Goal: Check status: Check status

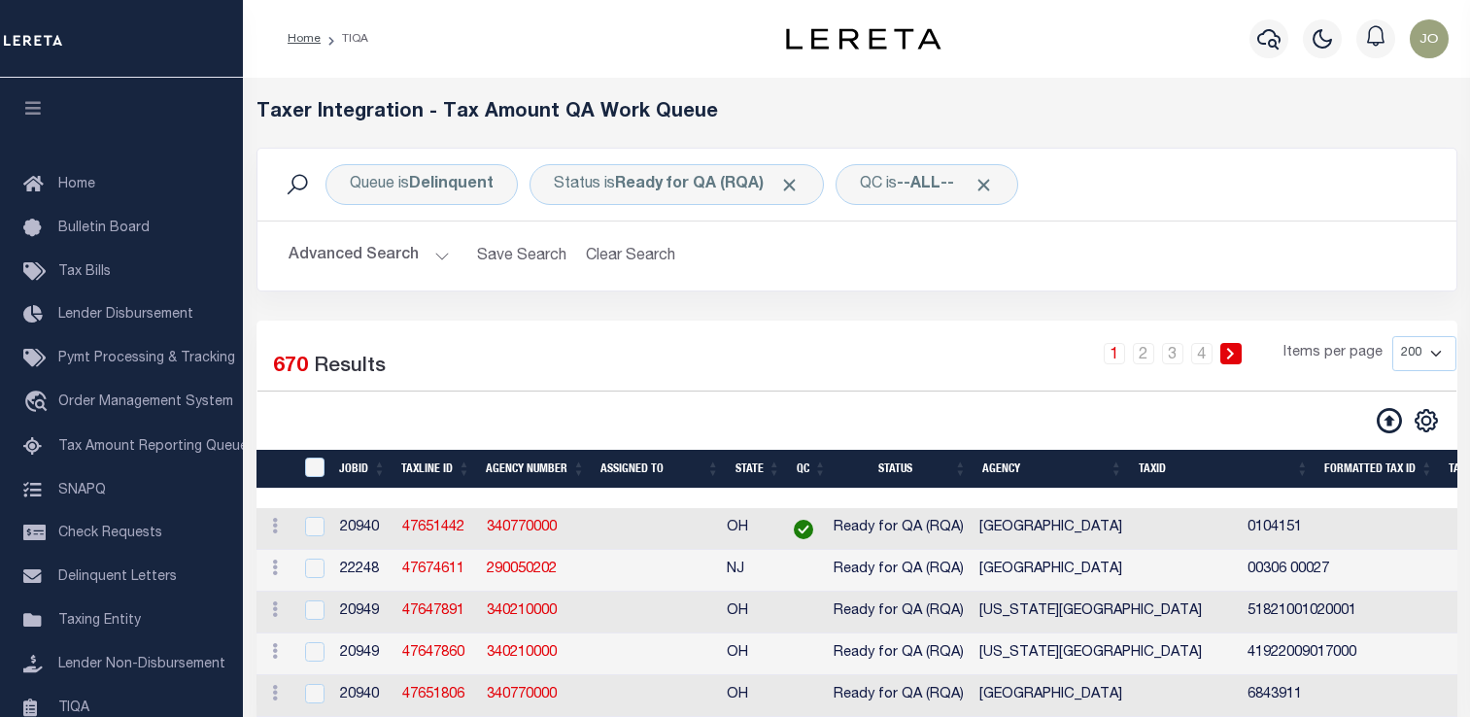
select select "200"
drag, startPoint x: 709, startPoint y: 698, endPoint x: 568, endPoint y: 301, distance: 420.7
click at [568, 301] on div "Queue is Delinquent Status is Ready for QA (RQA) QC is --ALL-- Search Advanced …" at bounding box center [857, 234] width 1230 height 173
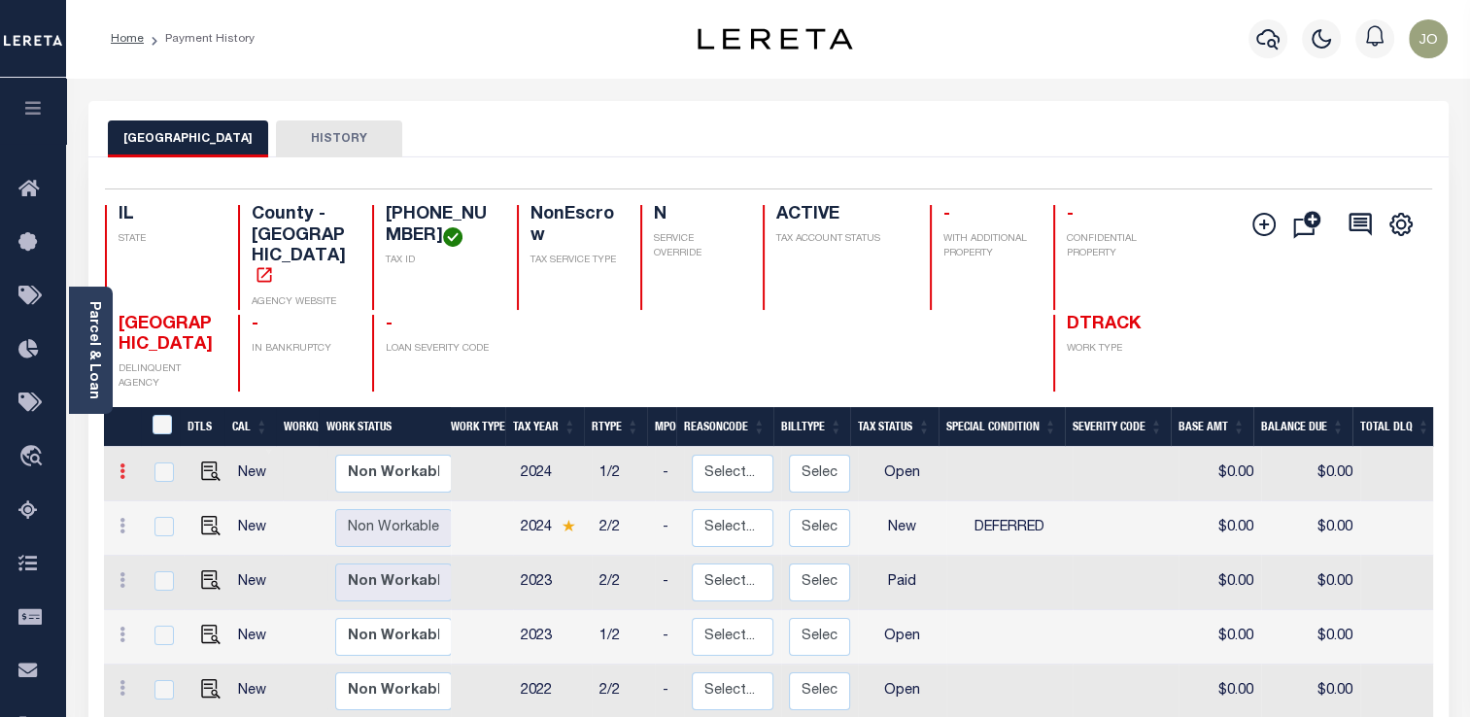
click at [125, 466] on link at bounding box center [122, 474] width 21 height 16
click at [123, 468] on icon at bounding box center [123, 471] width 6 height 16
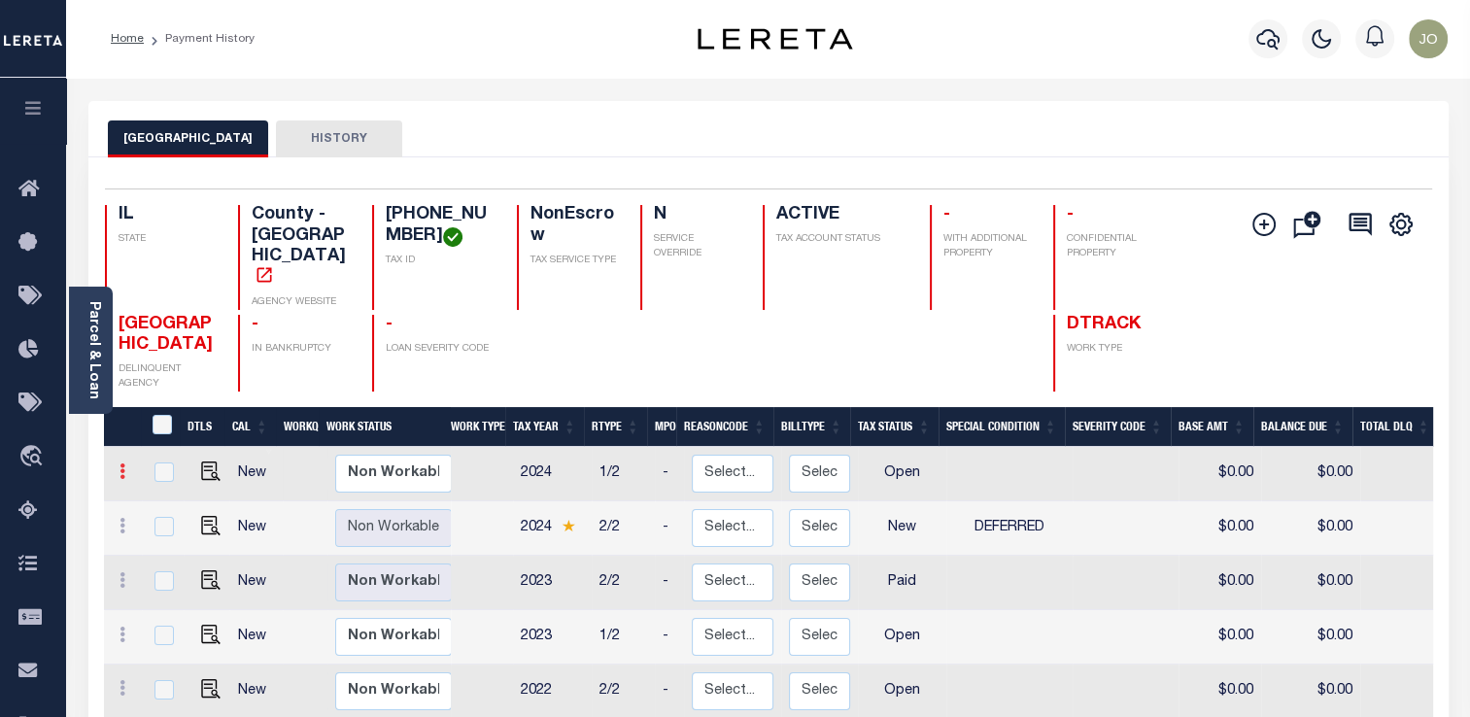
click at [123, 468] on icon at bounding box center [123, 471] width 6 height 16
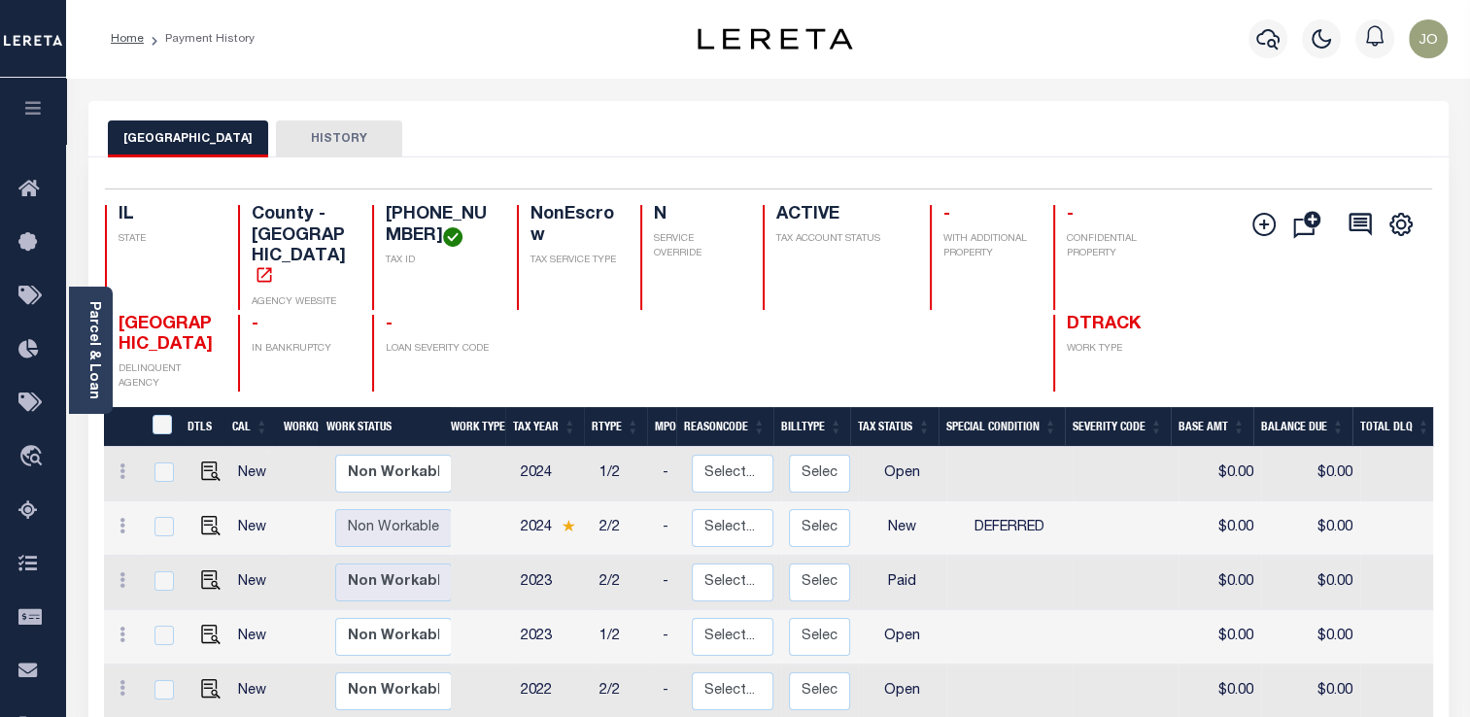
scroll to position [1, 0]
click at [118, 466] on link at bounding box center [122, 474] width 21 height 16
click at [122, 465] on icon at bounding box center [123, 471] width 6 height 16
click at [122, 469] on icon at bounding box center [123, 471] width 6 height 16
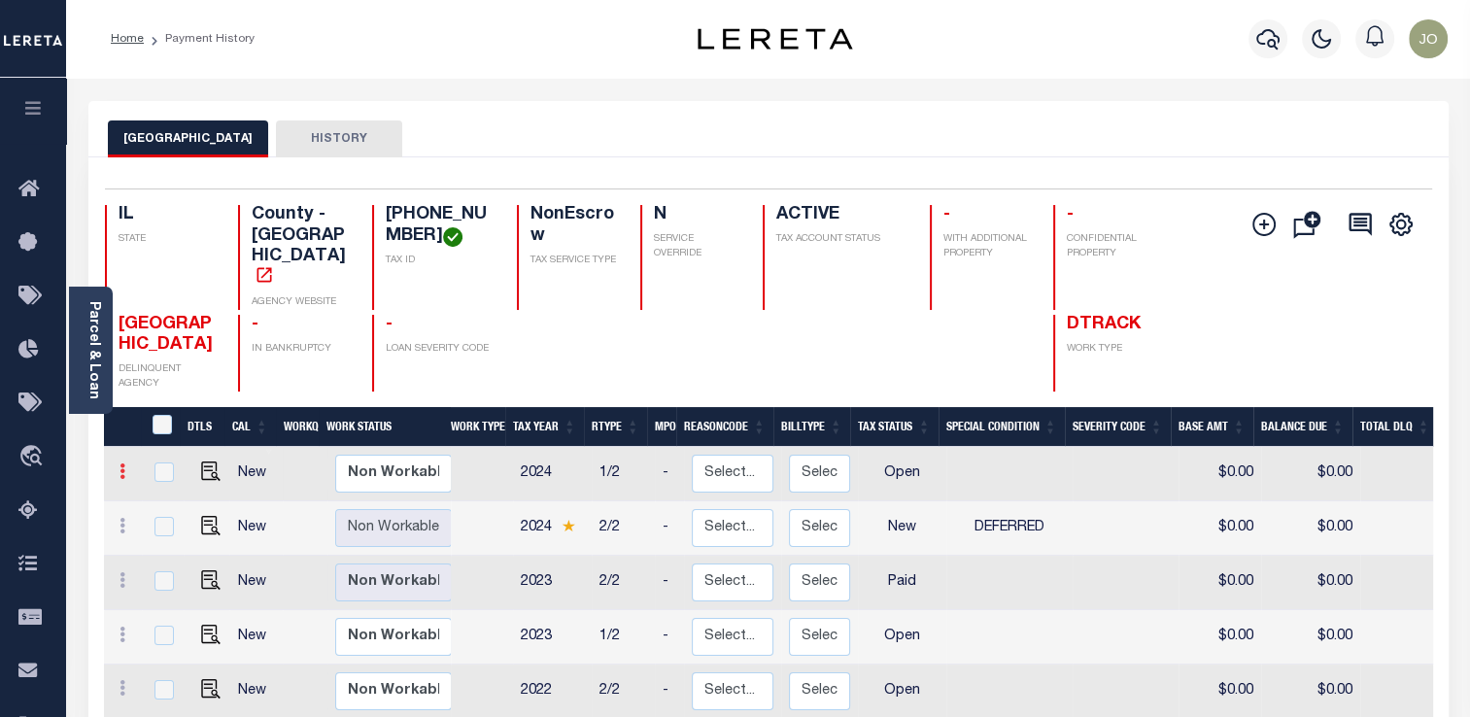
click at [122, 469] on icon at bounding box center [123, 471] width 6 height 16
click at [128, 520] on link at bounding box center [122, 528] width 21 height 16
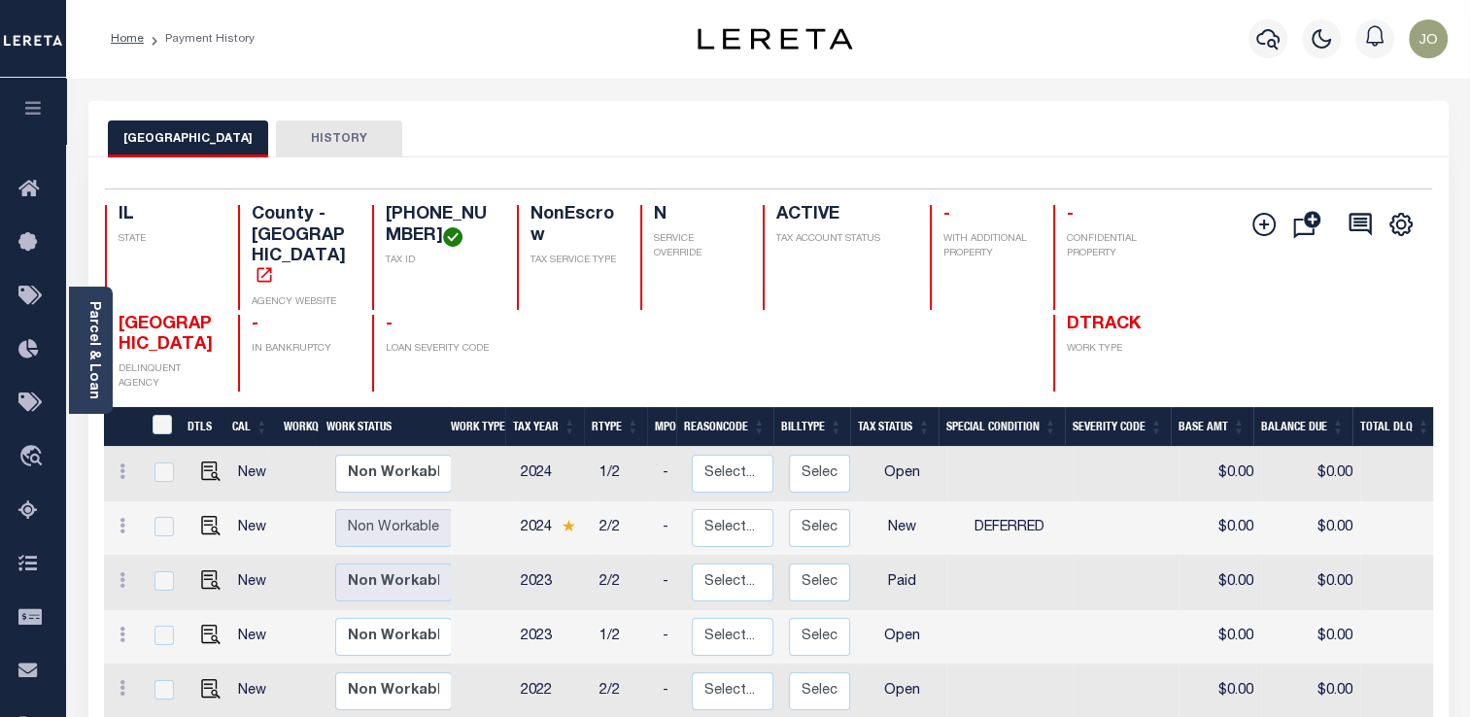
click at [1405, 92] on div "Parcel & Loan Loan Details 0216028-03 LOAN NO TKO" at bounding box center [768, 724] width 1389 height 1292
click at [120, 466] on icon at bounding box center [123, 471] width 6 height 16
click at [123, 518] on icon at bounding box center [123, 526] width 6 height 16
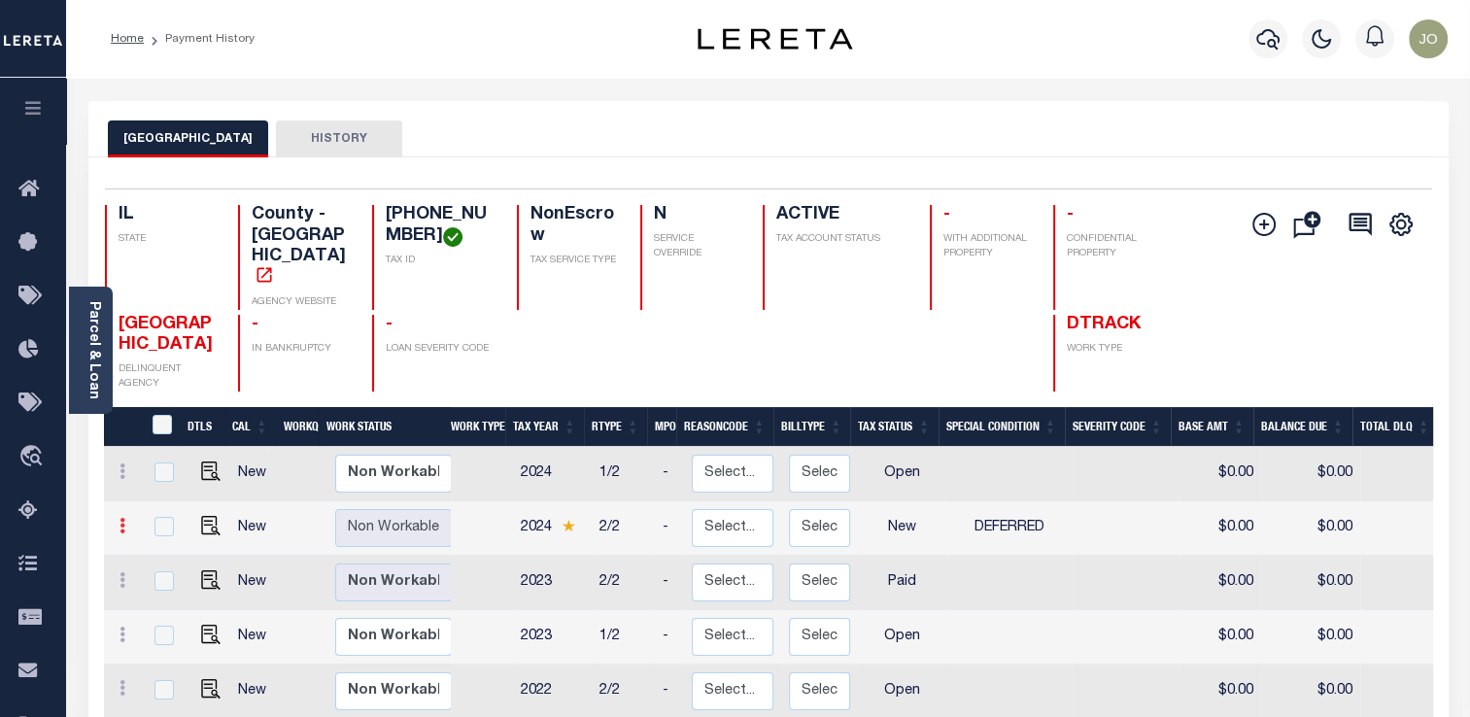
click at [123, 518] on icon at bounding box center [123, 526] width 6 height 16
click at [120, 577] on icon at bounding box center [123, 580] width 6 height 16
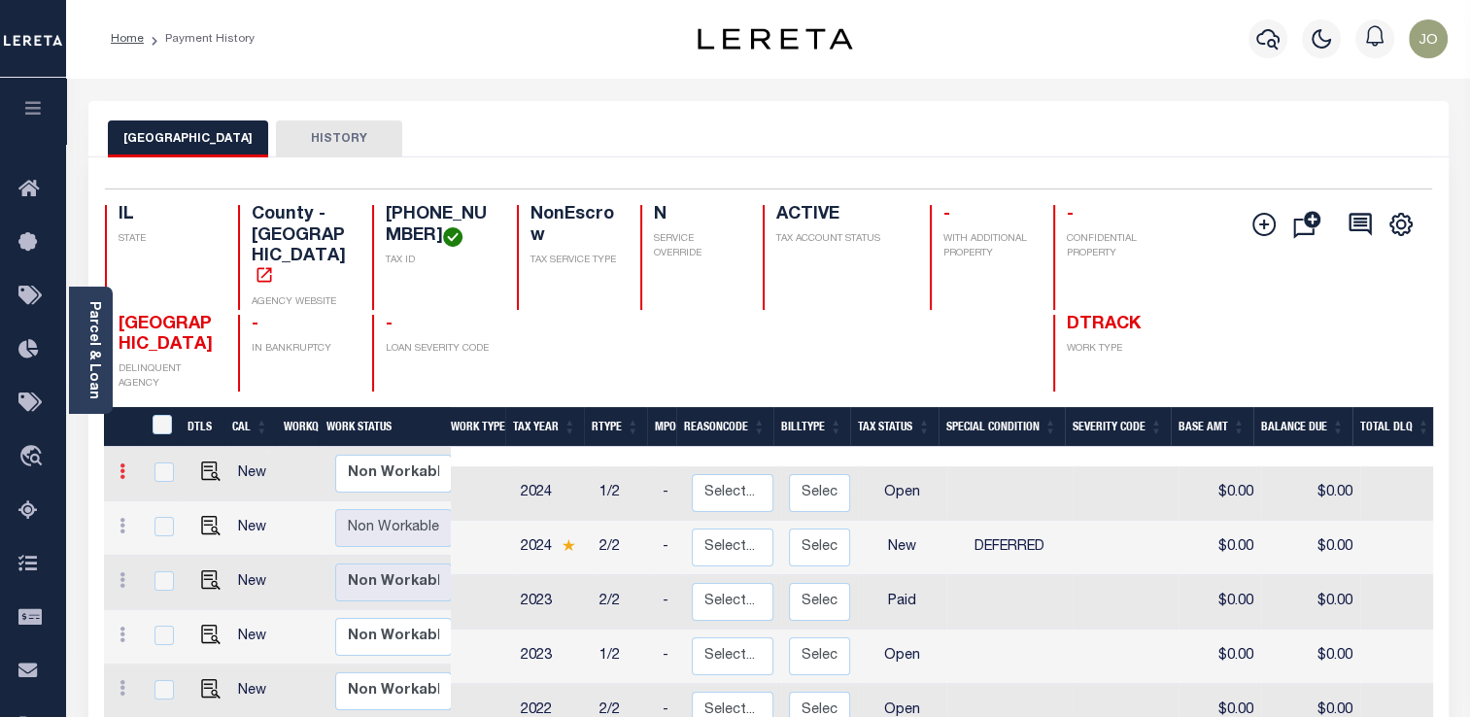
click at [121, 468] on icon at bounding box center [123, 471] width 6 height 16
click at [120, 518] on icon at bounding box center [123, 526] width 6 height 16
click at [125, 468] on link at bounding box center [122, 474] width 21 height 16
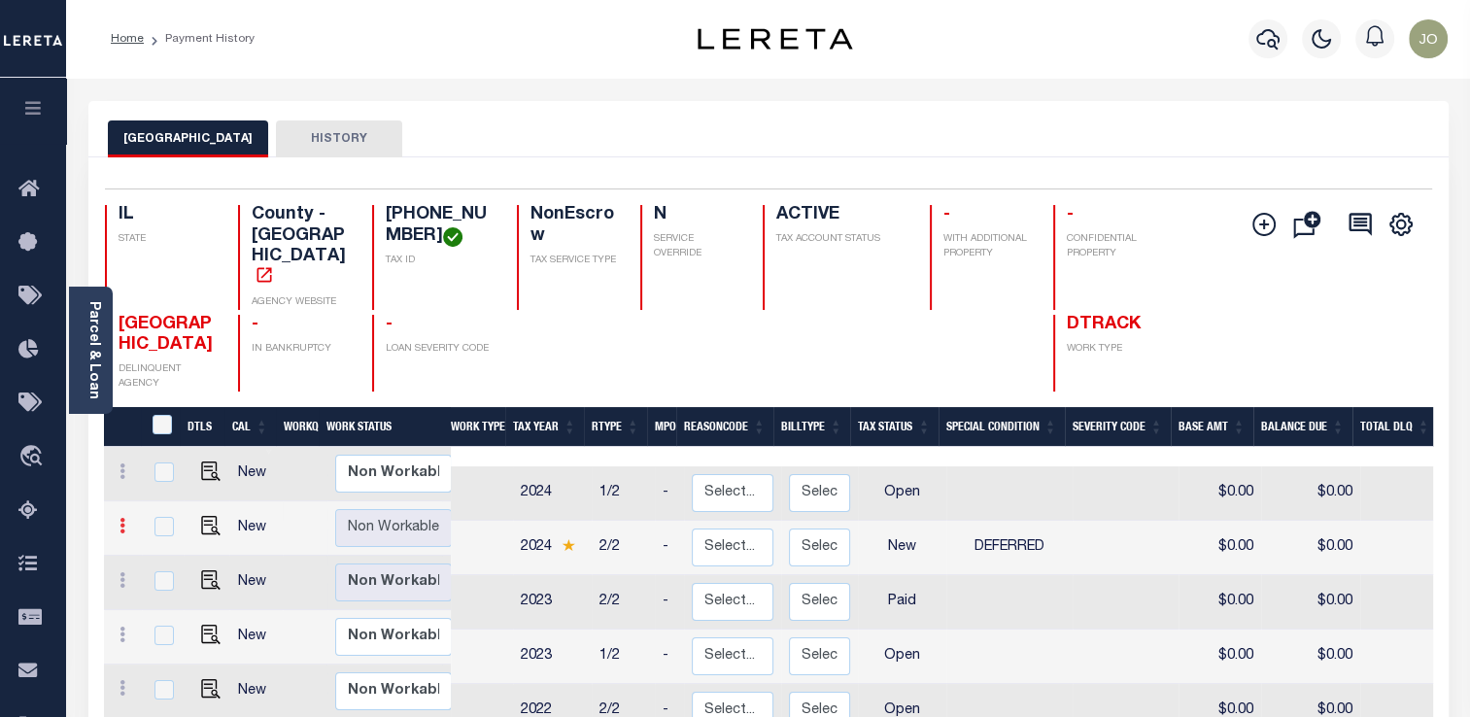
click at [120, 518] on icon at bounding box center [123, 526] width 6 height 16
click at [116, 469] on link at bounding box center [122, 474] width 21 height 16
click at [120, 469] on icon at bounding box center [123, 471] width 6 height 16
click at [1267, 131] on div "WILLIAMSON COUNTY HISTORY" at bounding box center [768, 138] width 1321 height 36
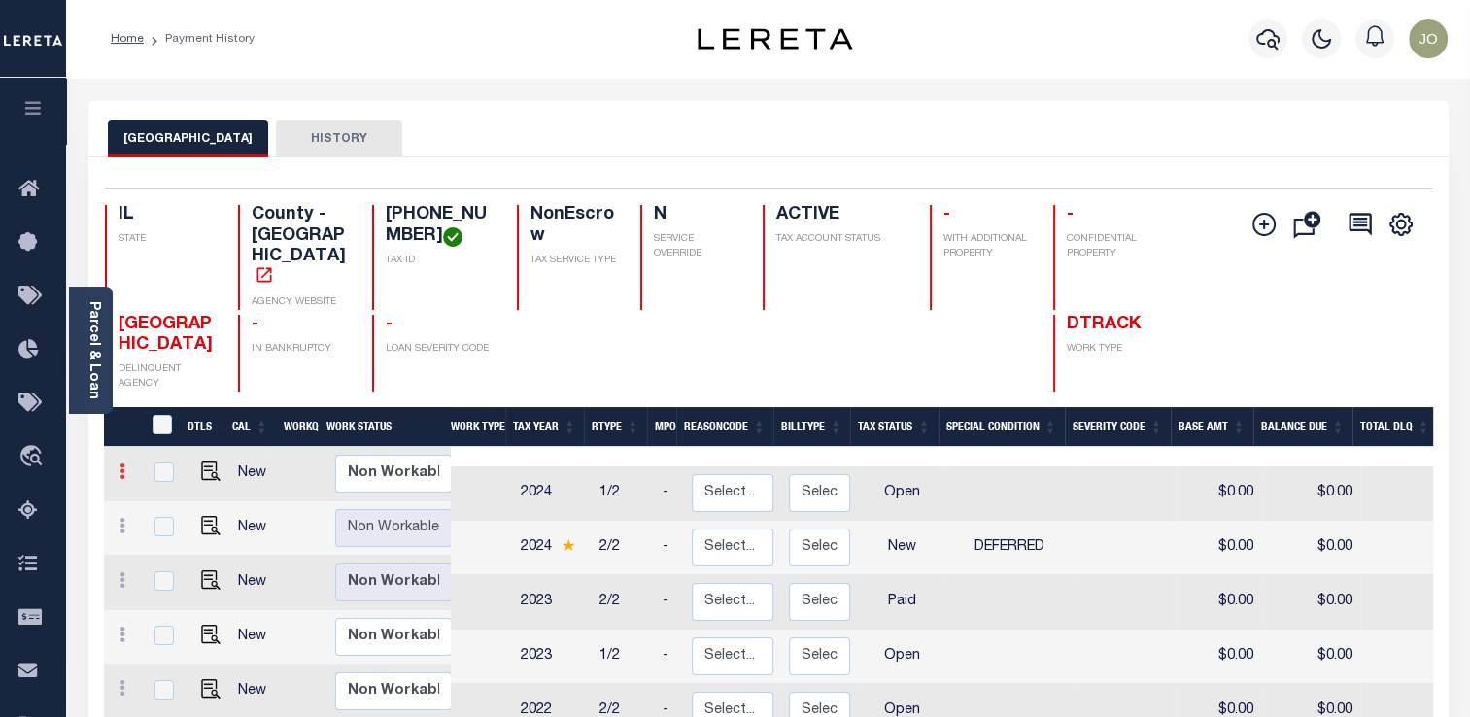
click at [124, 467] on icon at bounding box center [123, 471] width 6 height 16
click at [121, 464] on icon at bounding box center [123, 471] width 6 height 16
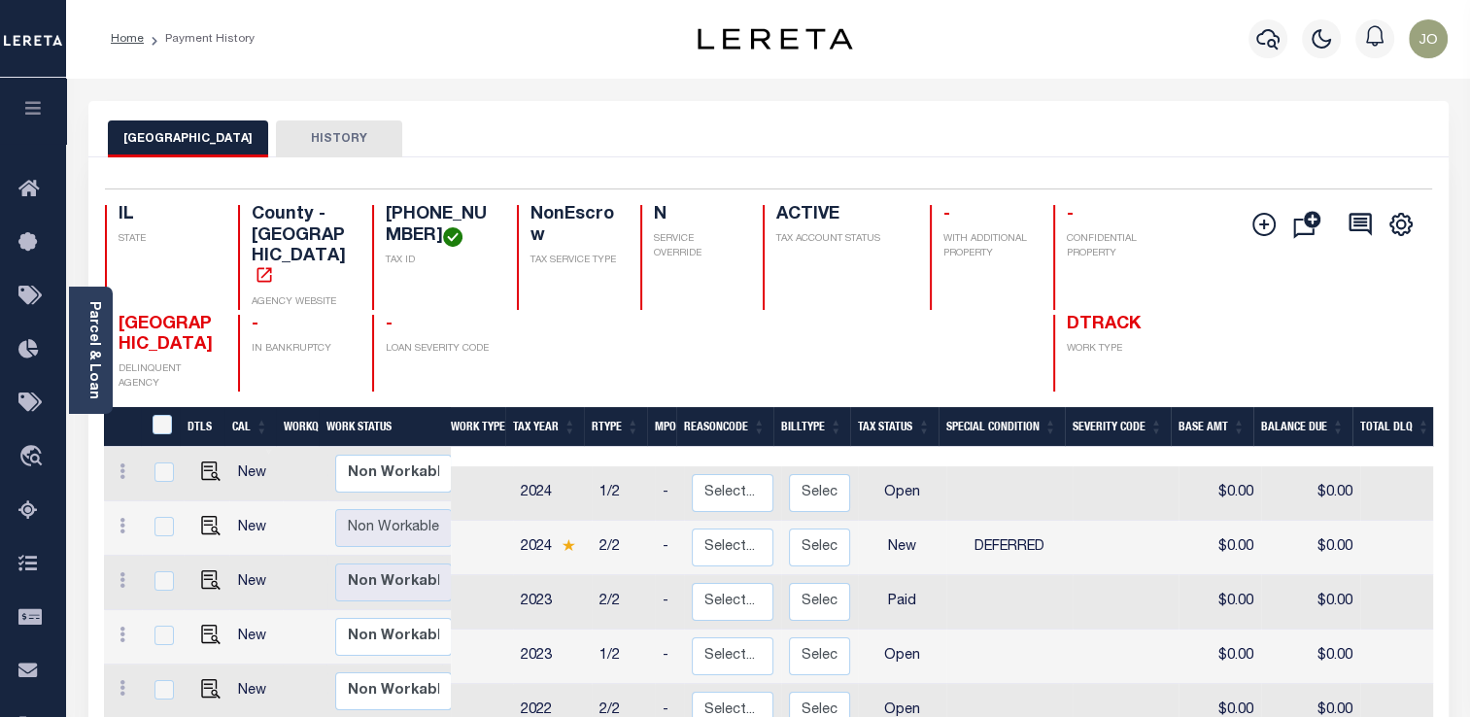
click at [1326, 126] on div "WILLIAMSON COUNTY HISTORY" at bounding box center [768, 138] width 1321 height 36
click at [127, 467] on link at bounding box center [122, 474] width 21 height 16
click at [126, 466] on link at bounding box center [122, 474] width 21 height 16
